Goal: Find specific page/section: Find specific page/section

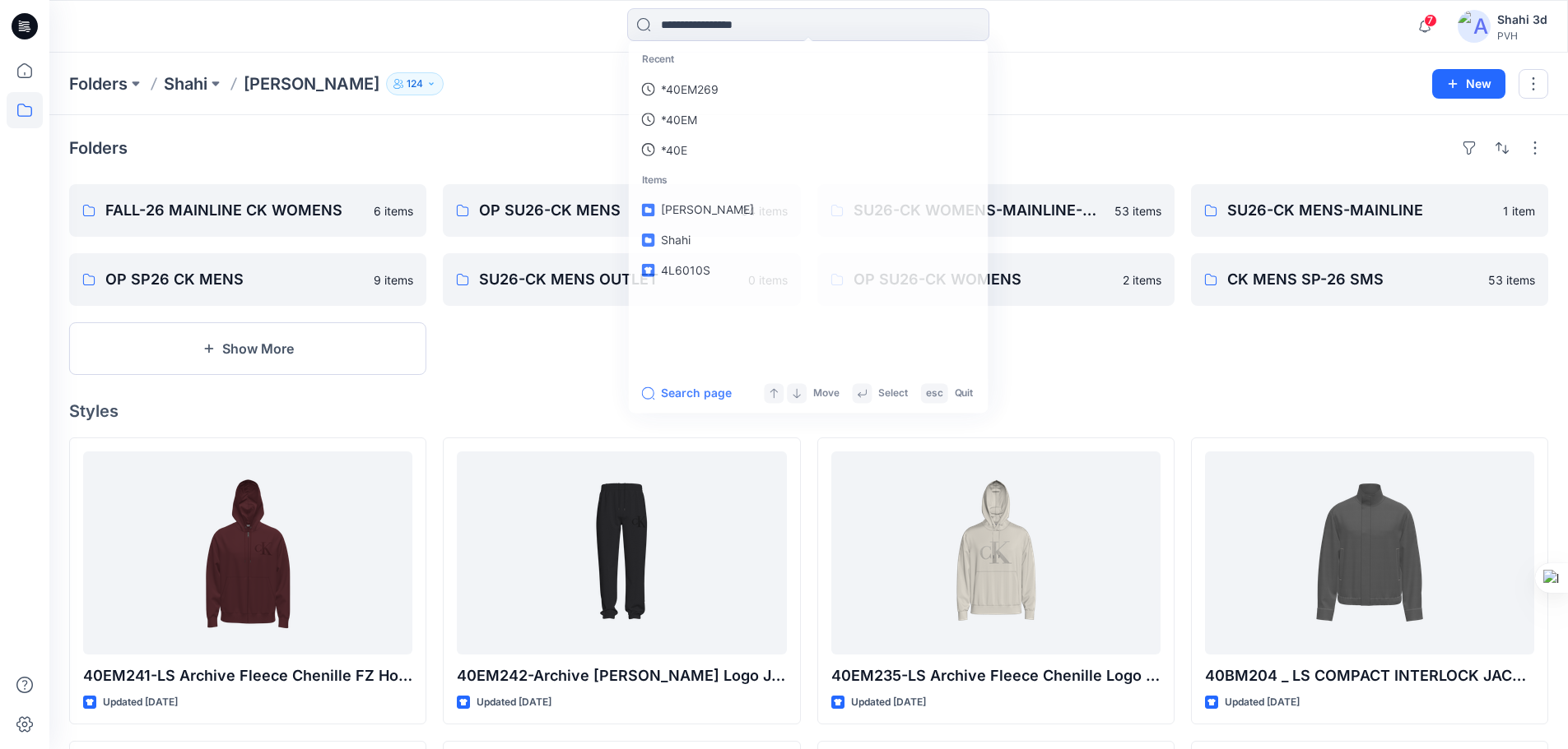
drag, startPoint x: 1056, startPoint y: 135, endPoint x: 1108, endPoint y: 129, distance: 52.3
click at [1065, 134] on div "Folders FALL-26 MAINLINE CK WOMENS 6 items OP SP26 CK MENS 9 items Show More OP…" at bounding box center [808, 763] width 1518 height 1296
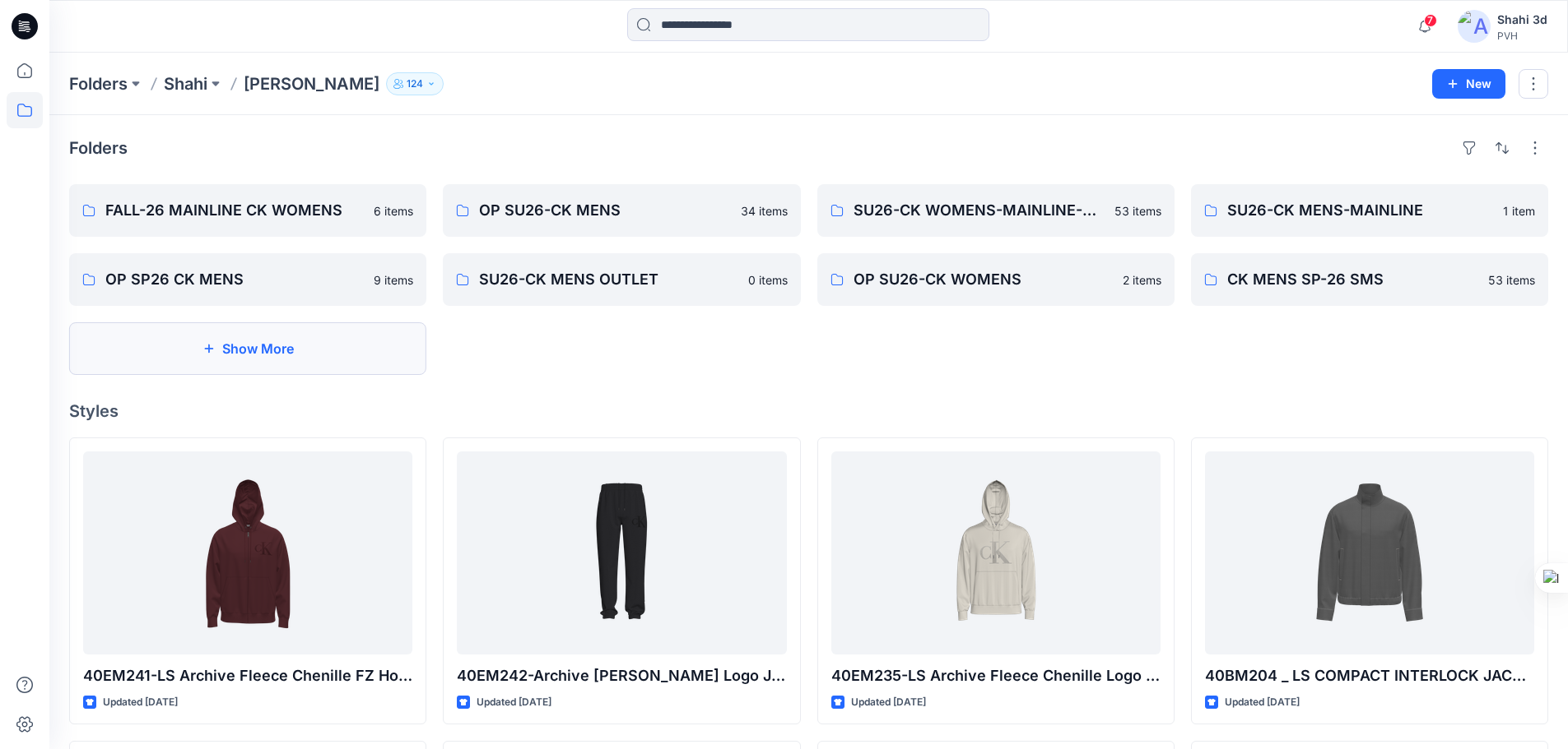
click at [336, 349] on button "Show More" at bounding box center [247, 348] width 357 height 52
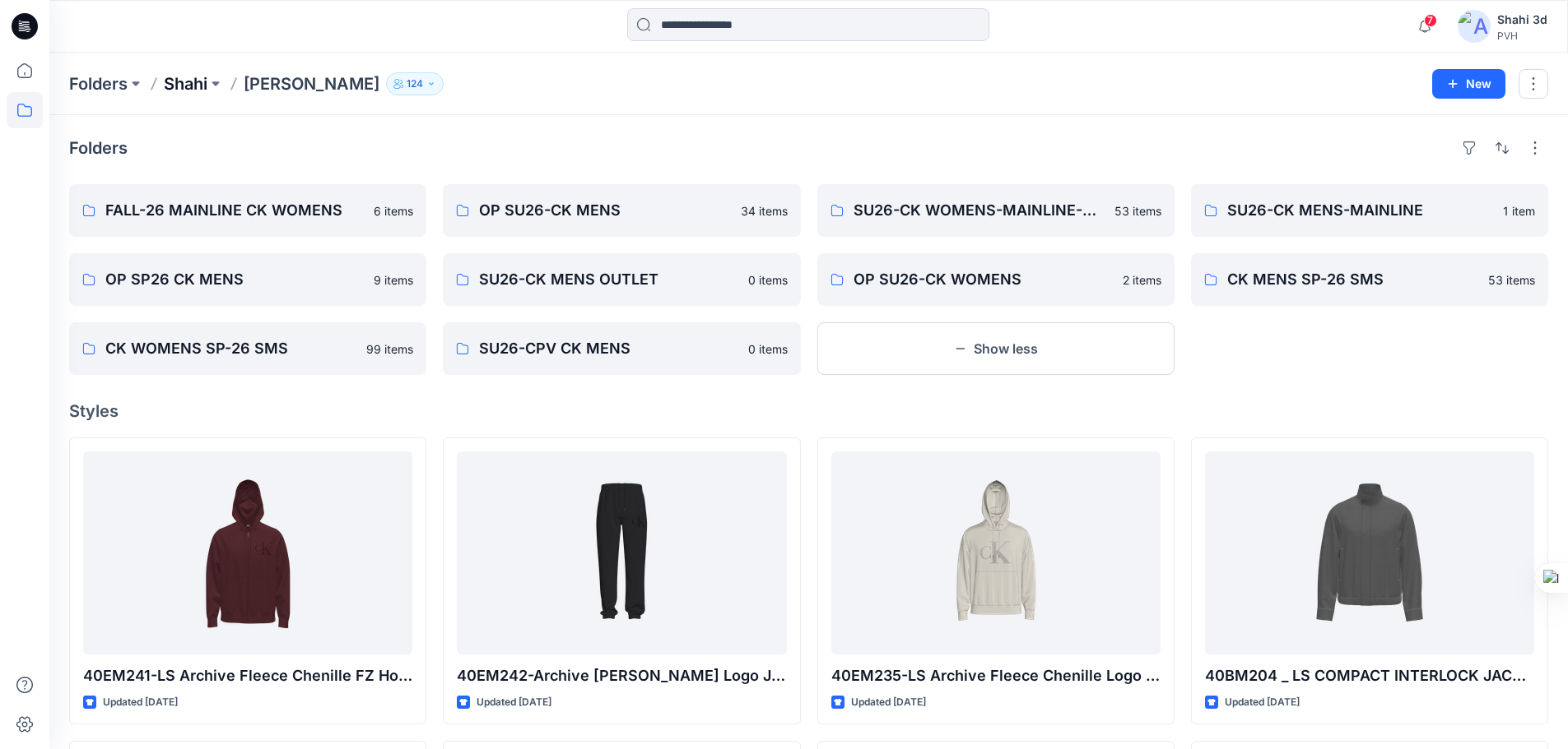
click at [187, 83] on p "Shahi" at bounding box center [186, 84] width 44 height 23
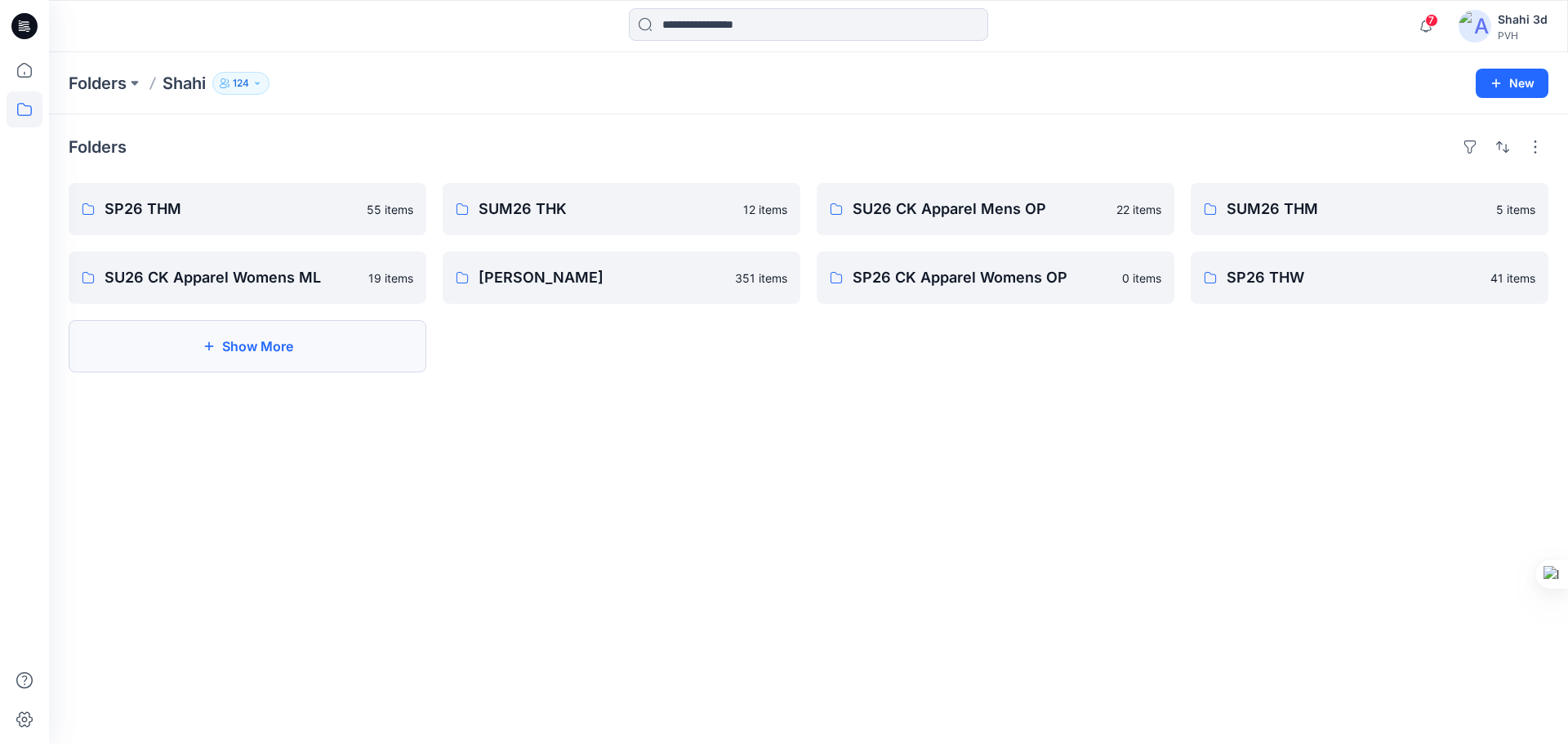
click at [287, 358] on button "Show More" at bounding box center [247, 346] width 358 height 52
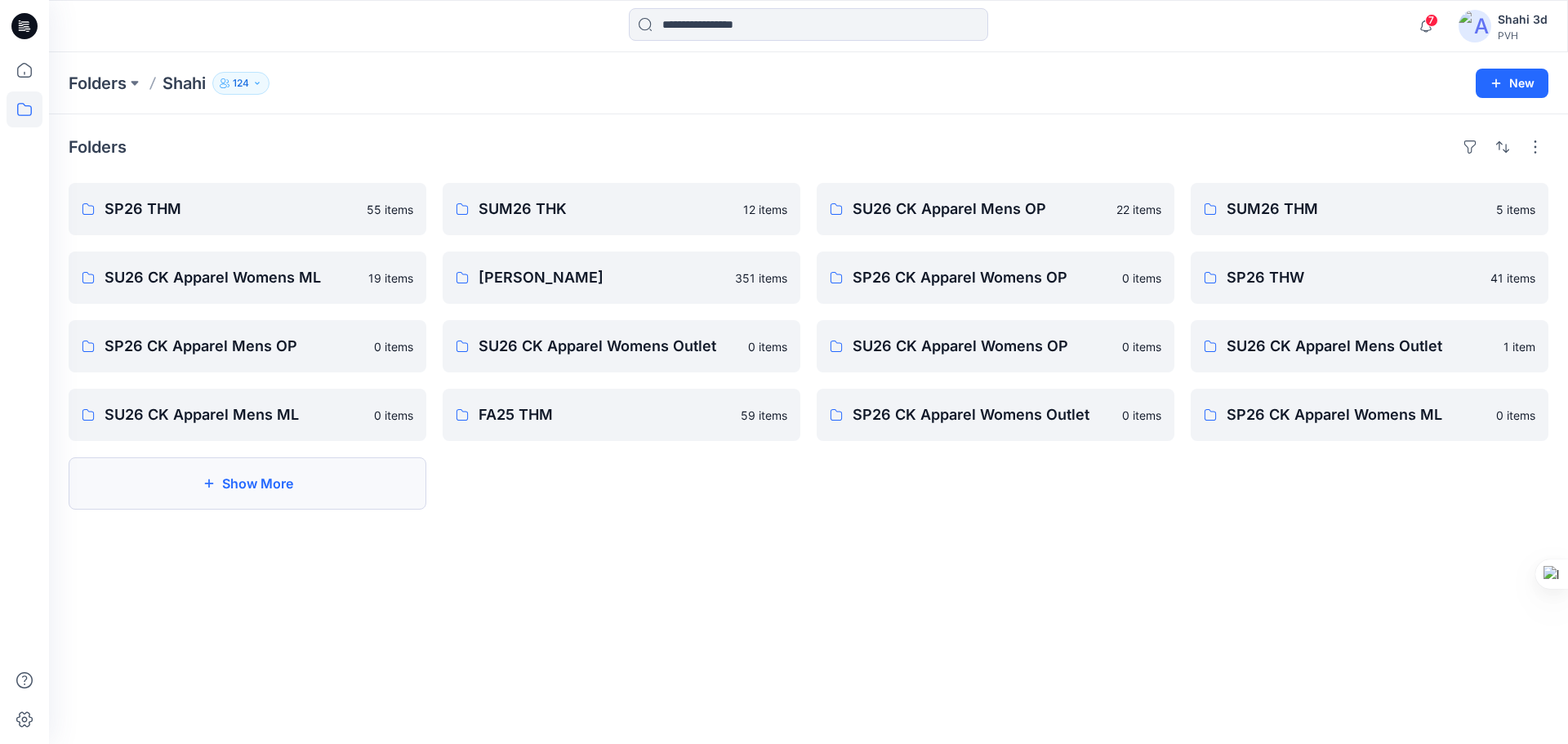
click at [230, 482] on button "Show More" at bounding box center [247, 483] width 358 height 52
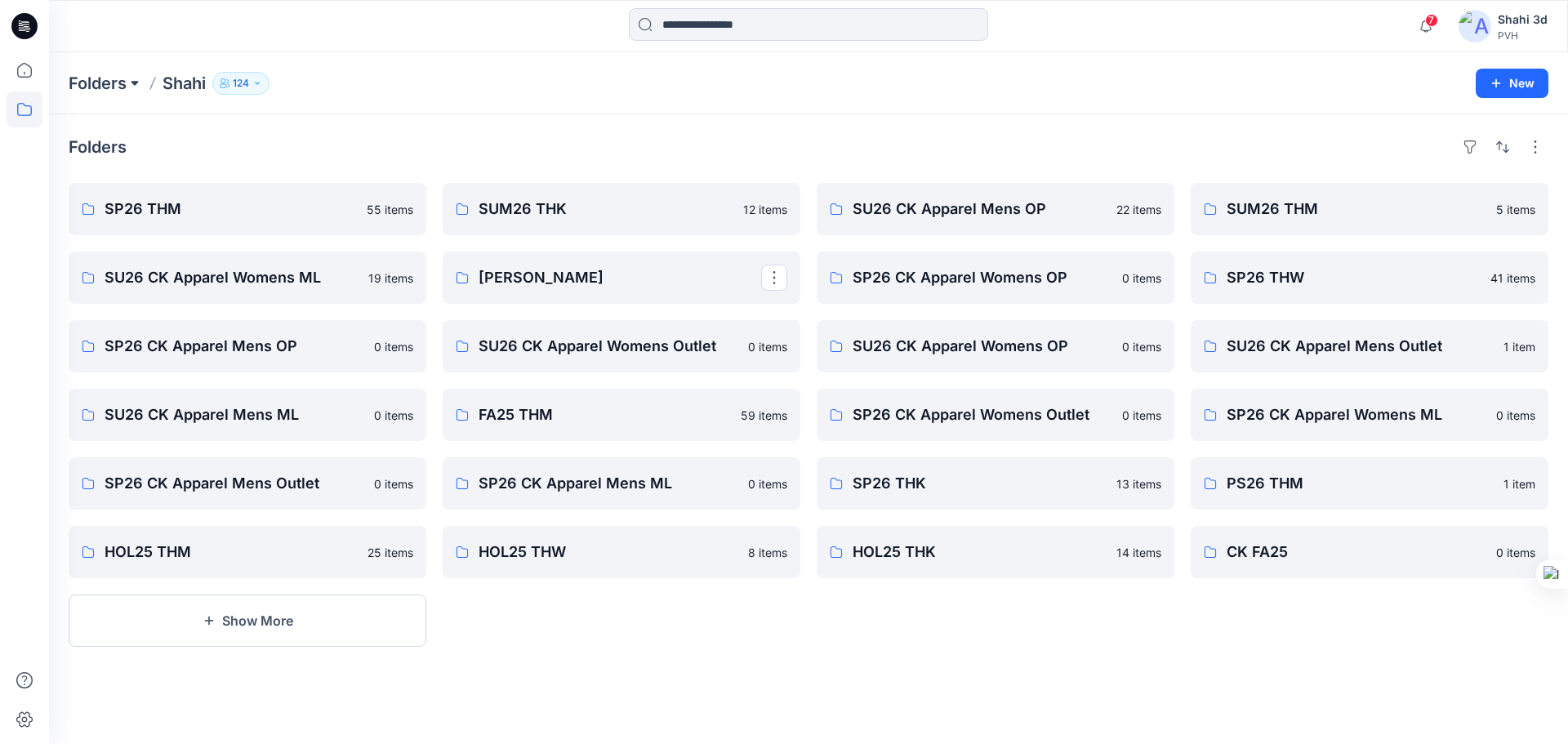
click at [128, 85] on button at bounding box center [135, 83] width 17 height 23
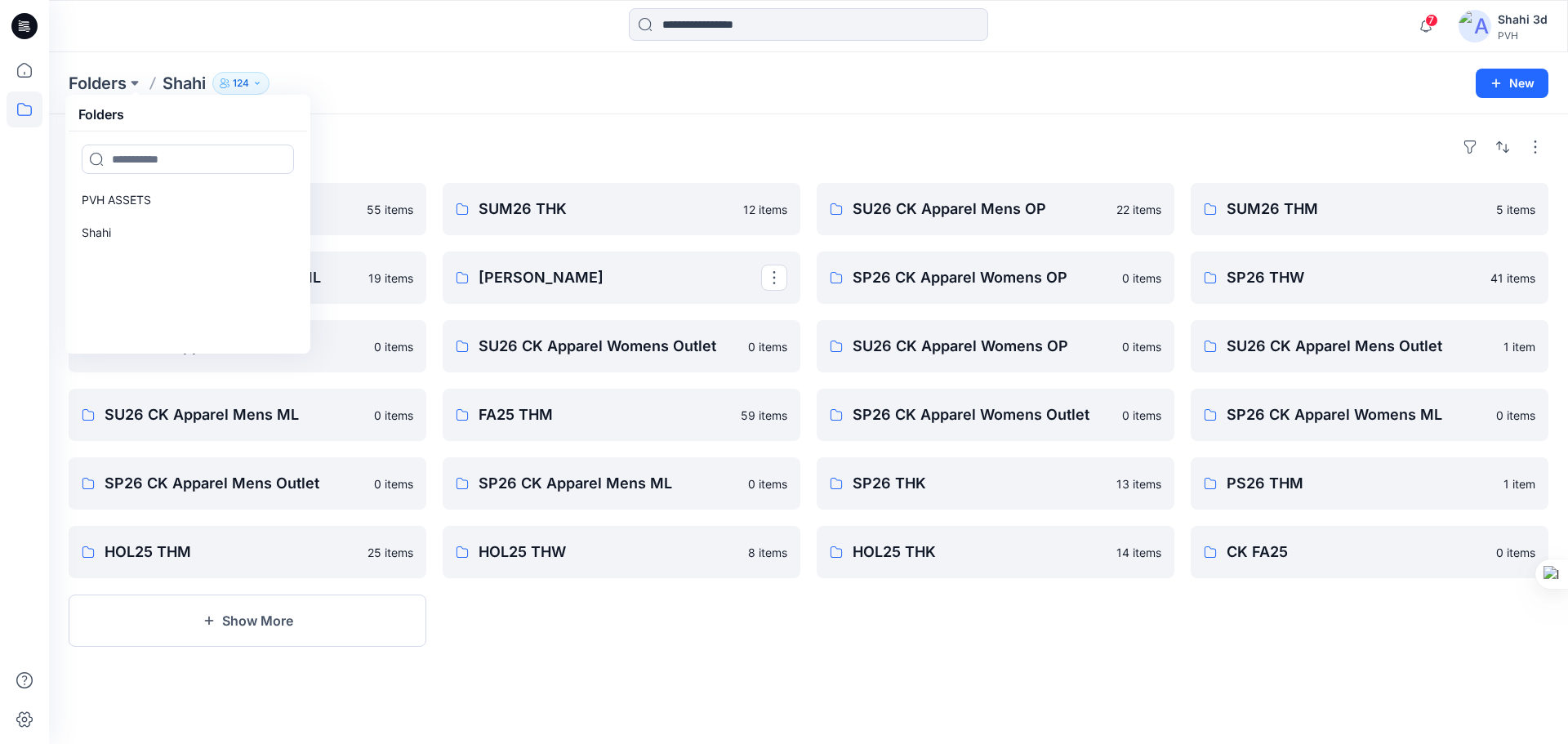
click at [382, 101] on div "Folders Folders PVH ASSETS [PERSON_NAME] 124 New" at bounding box center [809, 83] width 1519 height 62
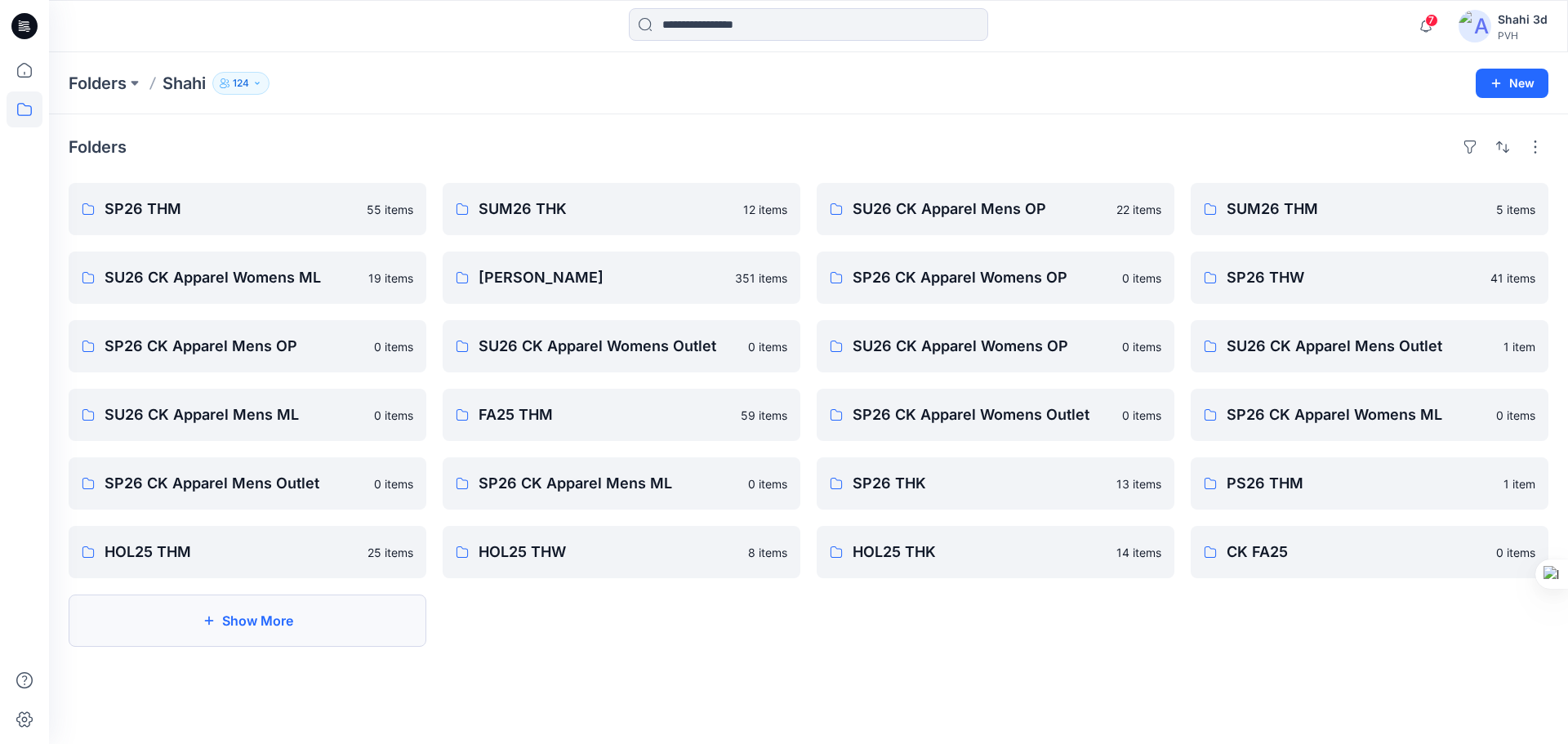
click at [268, 634] on button "Show More" at bounding box center [247, 621] width 358 height 52
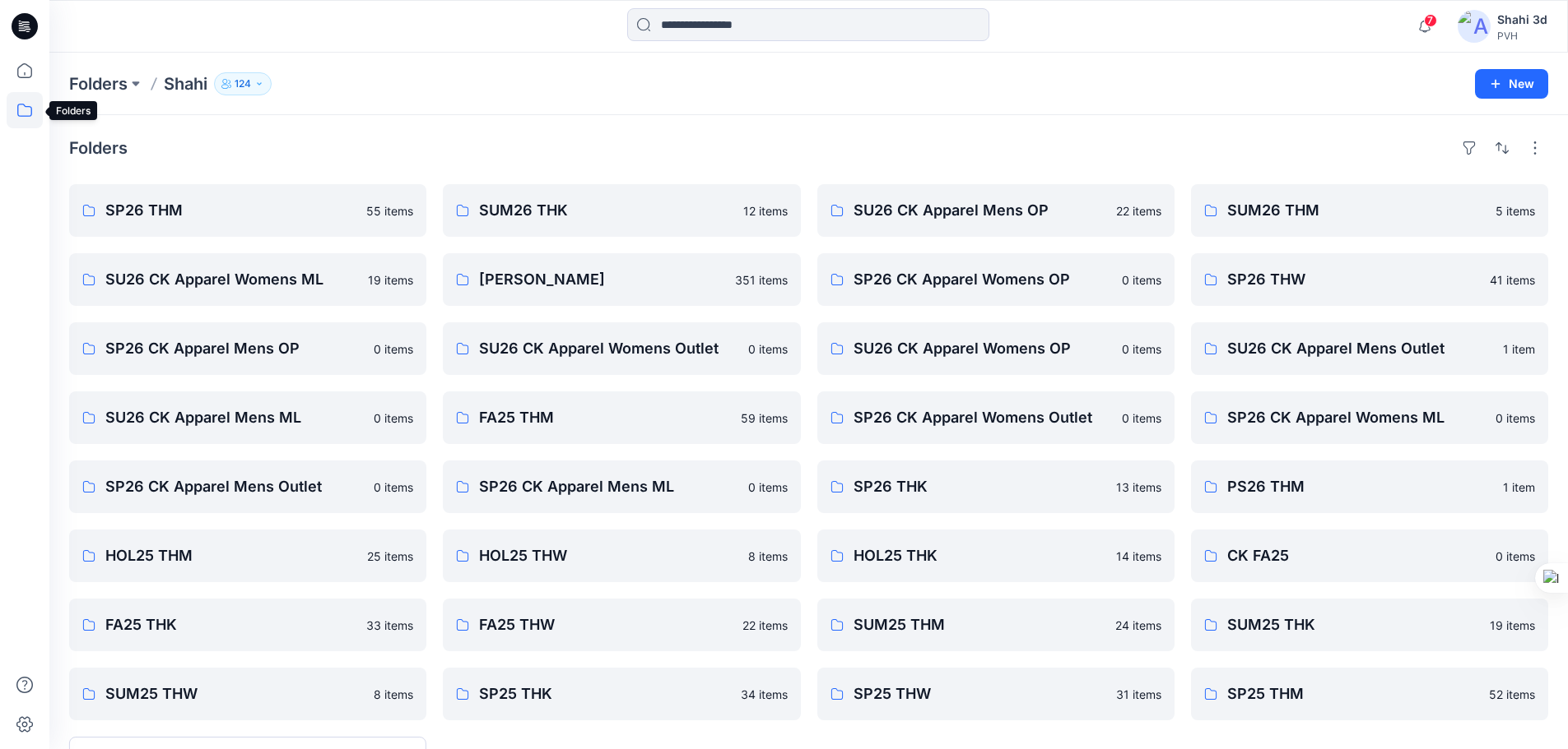
click at [24, 121] on icon at bounding box center [24, 110] width 36 height 36
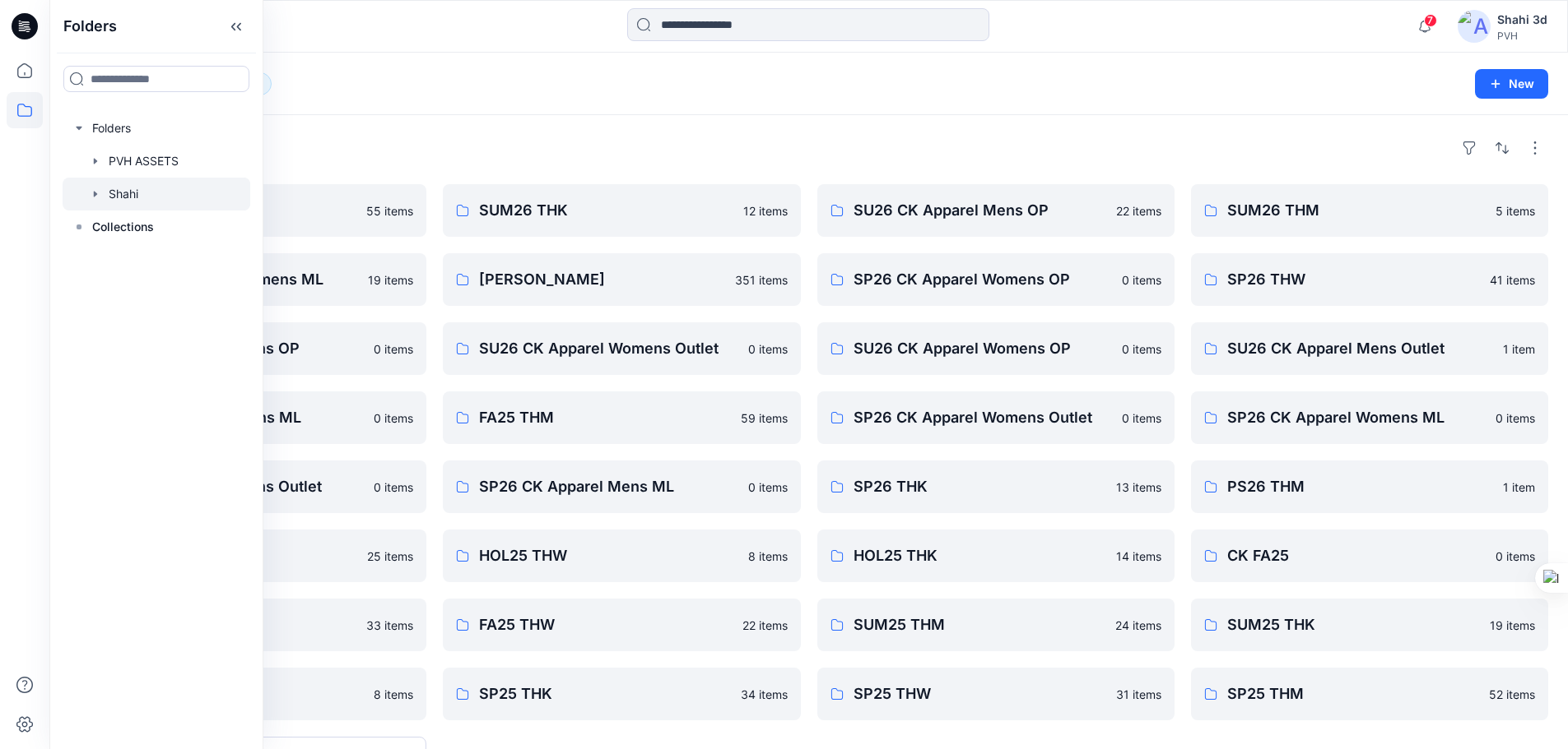
click at [135, 192] on div at bounding box center [156, 194] width 187 height 33
click at [127, 196] on div at bounding box center [156, 194] width 187 height 33
click at [382, 149] on div "Folders" at bounding box center [808, 148] width 1479 height 26
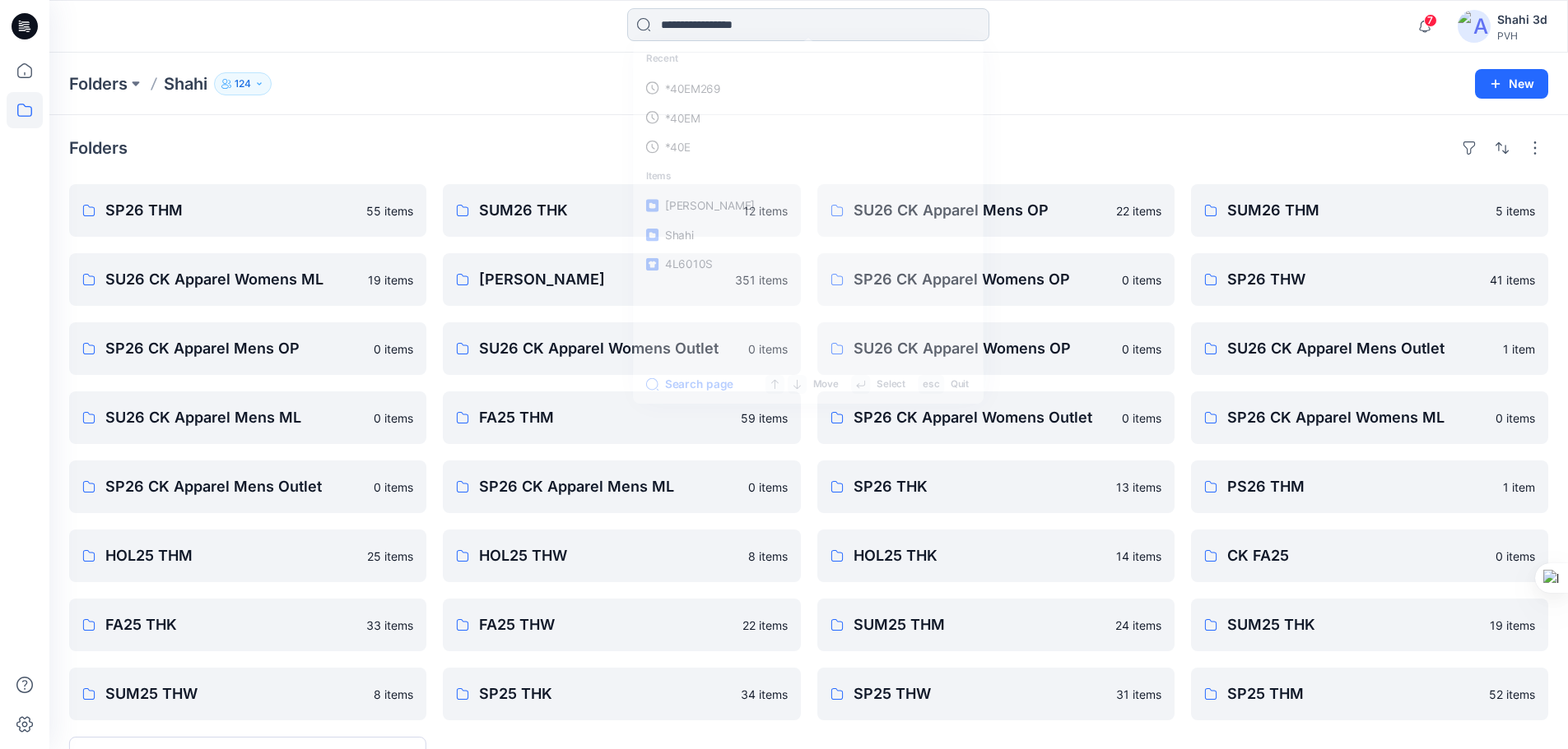
click at [684, 24] on input at bounding box center [808, 24] width 362 height 33
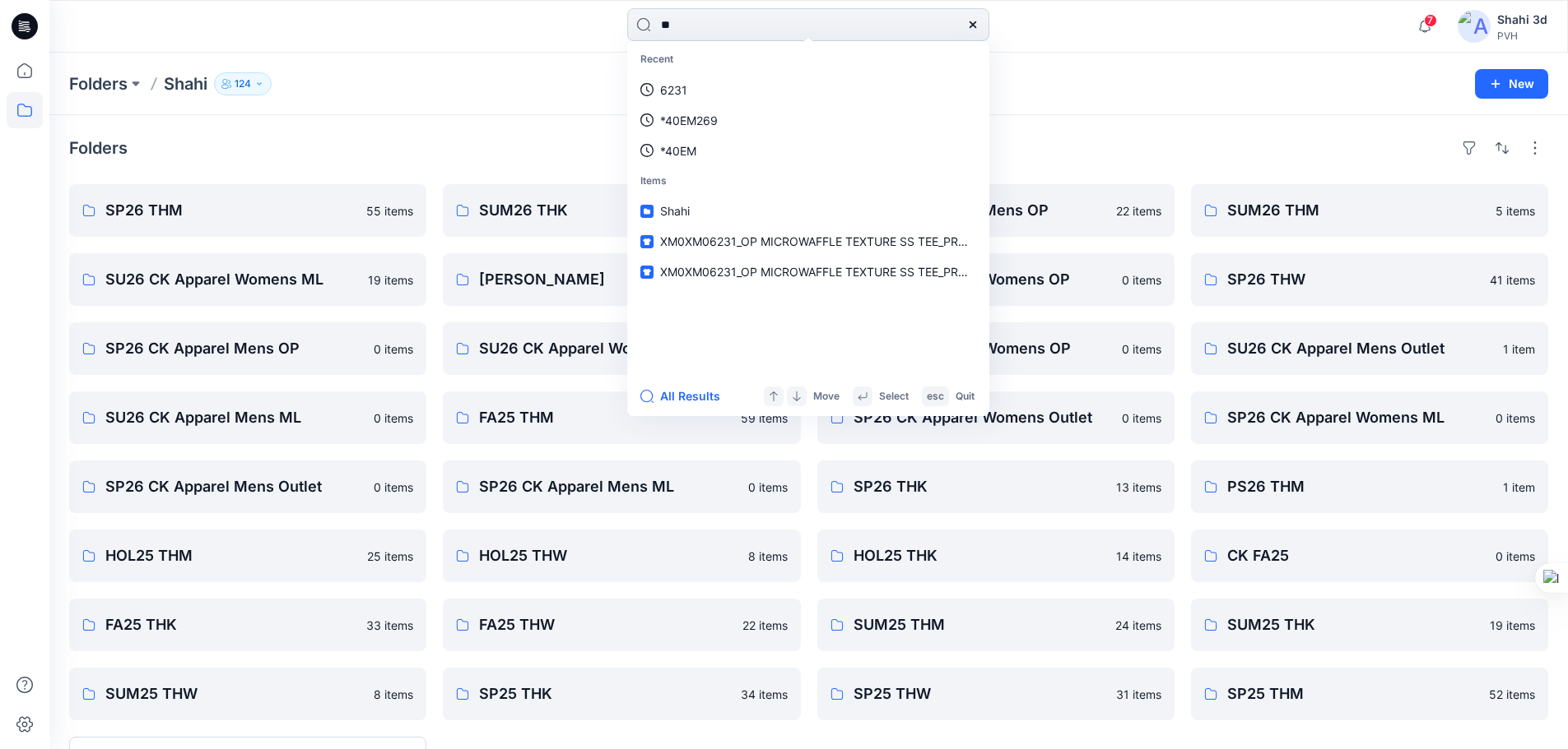
type input "*"
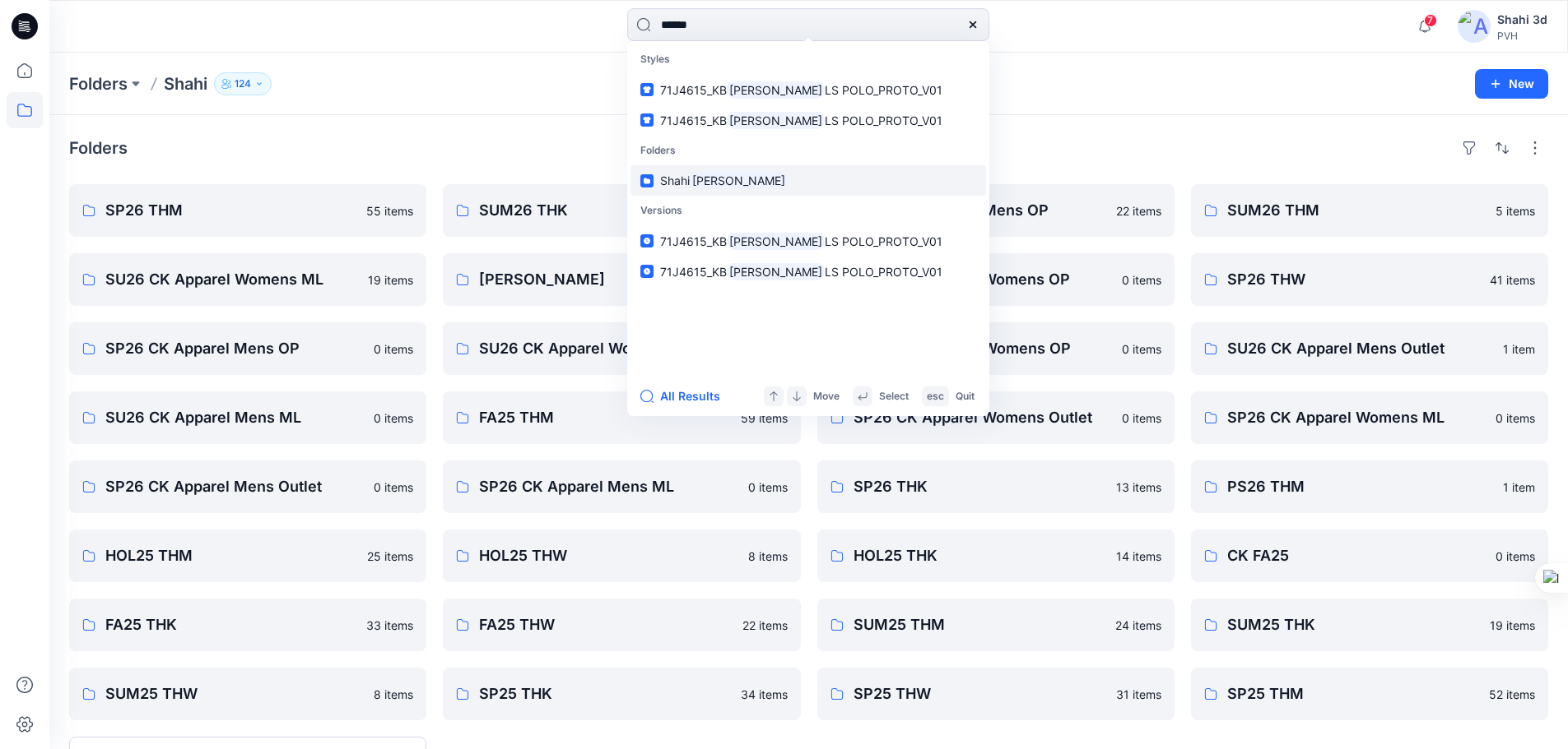
type input "******"
click at [689, 181] on span "Shahi" at bounding box center [674, 181] width 30 height 14
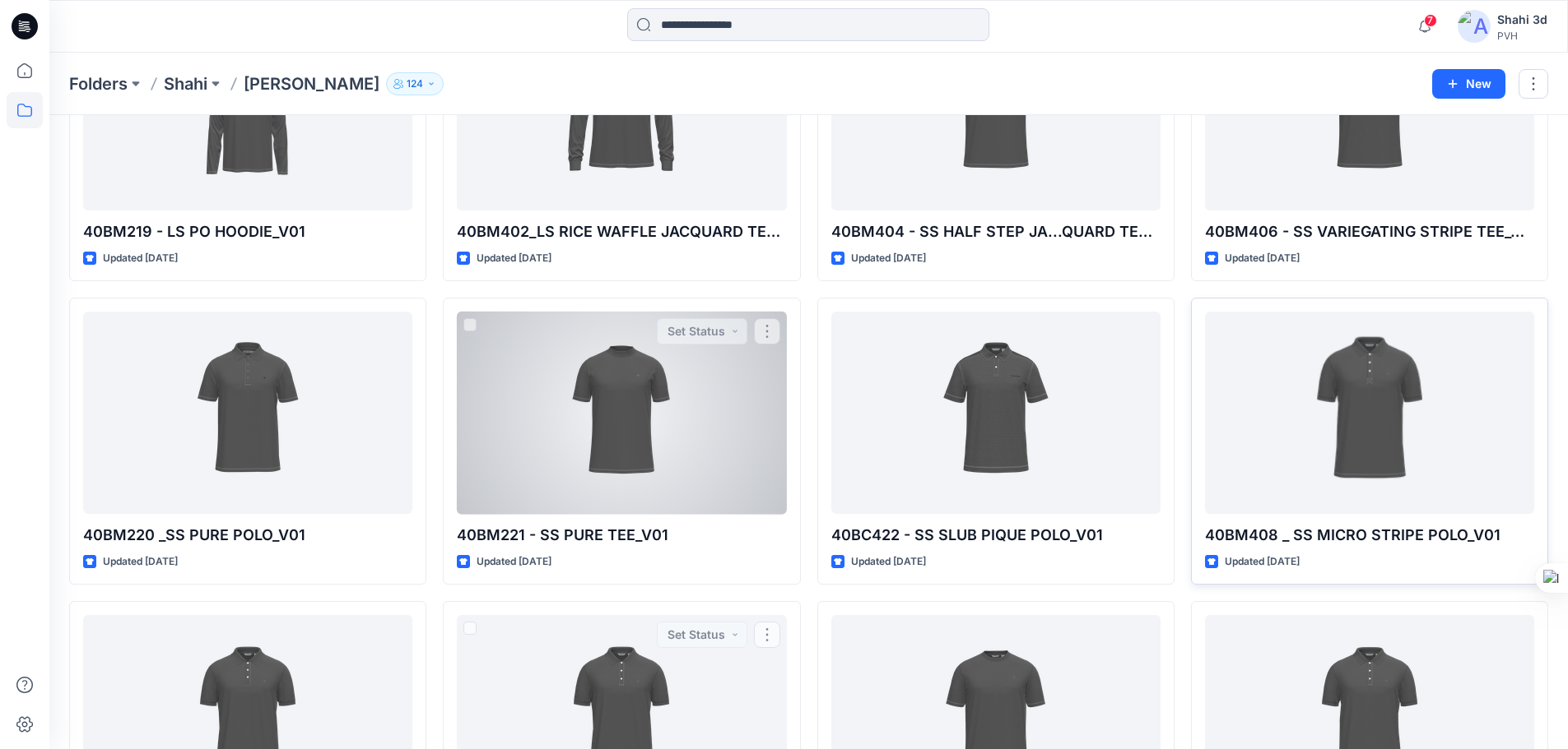
scroll to position [839, 0]
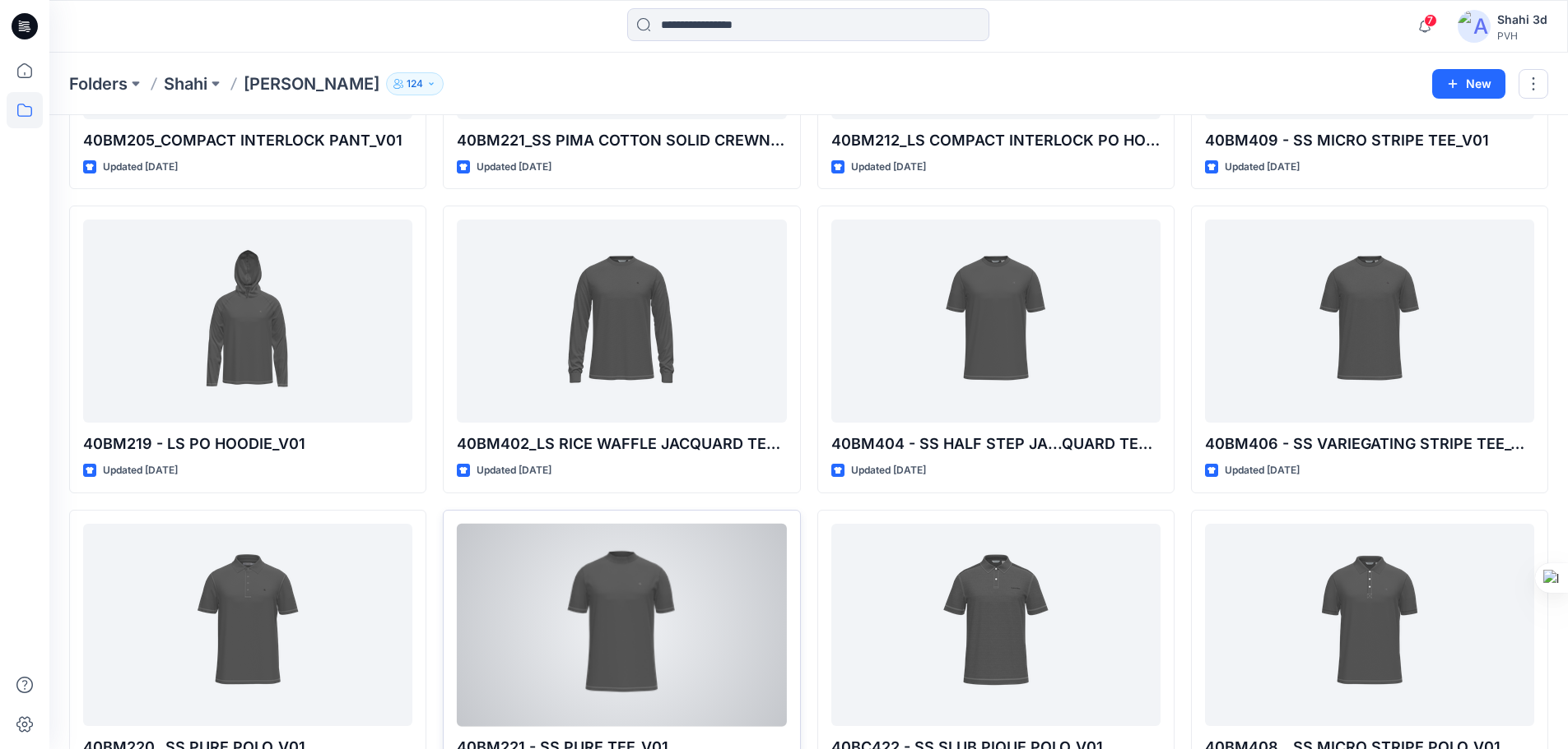
click at [601, 743] on p "40BM221 - SS PURE TEE_V01" at bounding box center [621, 747] width 329 height 23
